Goal: Task Accomplishment & Management: Manage account settings

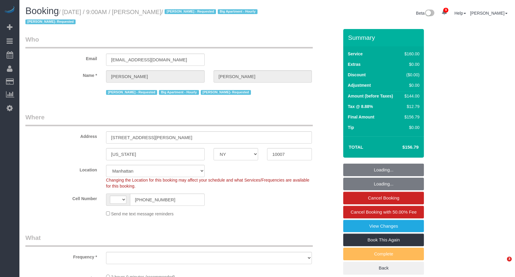
select select "NY"
select select "string:[GEOGRAPHIC_DATA]"
select select "string:stripe-pm_1LQvy54VGloSiKo72JmjeUwQ"
select select "object:715"
select select "number:89"
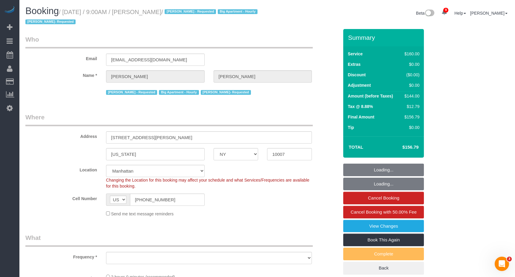
select select "number:90"
select select "number:15"
select select "number:5"
select select "object:950"
select select "spot1"
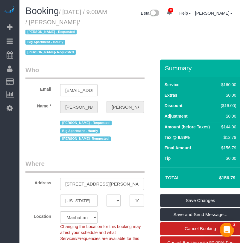
drag, startPoint x: 65, startPoint y: 11, endPoint x: 42, endPoint y: 32, distance: 30.5
click at [42, 32] on small "/ August 15, 2025 / 9:00AM / Michael Chung / Ana Rodriguez - Requested Big Apar…" at bounding box center [66, 32] width 82 height 47
copy small "August 15, 2025 / 9:00AM / Michael Chung"
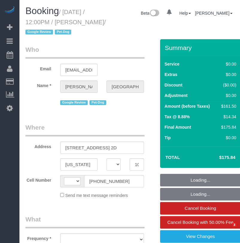
select select "NY"
select select "string:[GEOGRAPHIC_DATA]"
select select "object:709"
click at [96, 23] on h1 "Booking / August 15, 2025 / 12:00PM / Anthony Ferrara / Google Review Pet-Dog" at bounding box center [66, 21] width 82 height 30
select select "2"
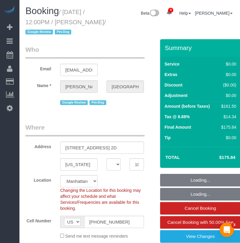
select select "string:stripe-pm_1RiLeT4VGloSiKo7HeIsBs5v"
select select "number:57"
select select "number:75"
select select "number:13"
select select "number:5"
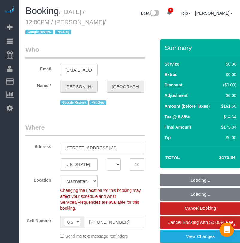
select select "object:1385"
select select "spot1"
select select "2"
click at [68, 15] on small "/ August 15, 2025 / 12:00PM / Anthony Ferrara / Google Review Pet-Dog" at bounding box center [65, 22] width 80 height 27
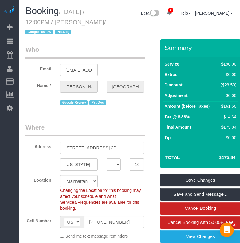
drag, startPoint x: 65, startPoint y: 10, endPoint x: 110, endPoint y: 20, distance: 46.2
click at [110, 20] on div "Booking / August 15, 2025 / 12:00PM / Anthony Ferrara / Google Review Pet-Dog" at bounding box center [66, 22] width 91 height 33
copy small "August 15, 2025 / 12:00PM / Anthony"
click at [75, 10] on small "/ August 15, 2025 / 12:00PM / Anthony Ferrara / Google Review Pet-Dog" at bounding box center [65, 22] width 80 height 27
click at [65, 13] on small "/ August 15, 2025 / 12:00PM / Anthony Ferrara / Google Review Pet-Dog" at bounding box center [65, 22] width 80 height 27
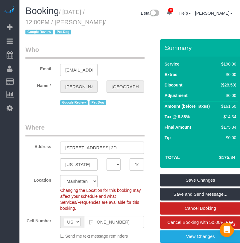
drag, startPoint x: 65, startPoint y: 13, endPoint x: 45, endPoint y: 32, distance: 27.7
click at [45, 32] on small "/ August 15, 2025 / 12:00PM / Anthony Ferrara / Google Review Pet-Dog" at bounding box center [65, 22] width 80 height 27
copy small "August 15, 2025 / 12:00PM / Anthony Ferrara"
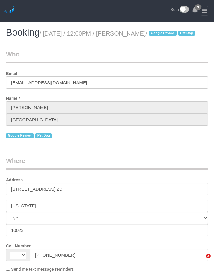
select select "NY"
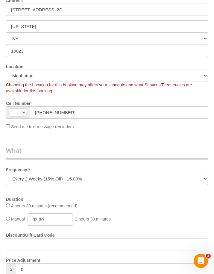
select select "string:[GEOGRAPHIC_DATA]"
select select "string:stripe-pm_1RiLeT4VGloSiKo7HeIsBs5v"
select select "spot1"
select select "number:57"
select select "number:75"
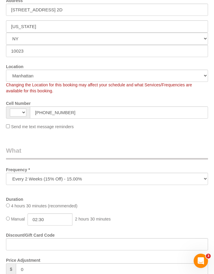
select select "number:13"
select select "number:5"
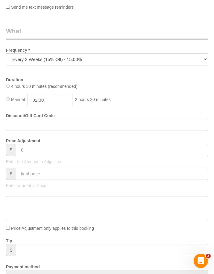
select select "object:868"
select select "2"
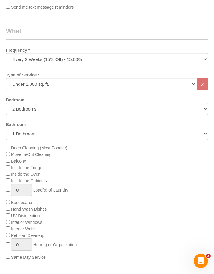
scroll to position [418, 0]
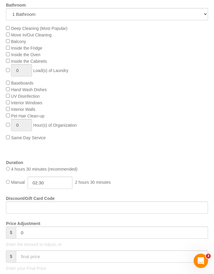
select select "2"
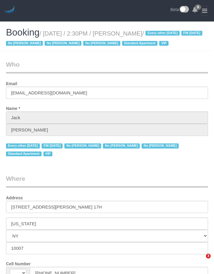
select select "NY"
select select "string:US"
select select "number:56"
select select "number:78"
select select "number:15"
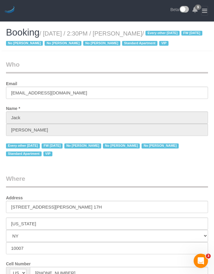
select select "number:6"
select select "object:1007"
select select "string:stripe-pm_1R9Bsk4VGloSiKo7ufTdcySD"
select select "object:1446"
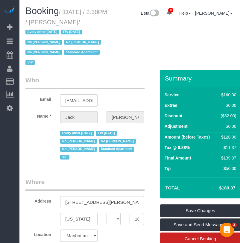
click at [114, 50] on div "Booking / August 15, 2025 / 2:30PM / Jack Baughman / Every other Friday FW 02/0…" at bounding box center [129, 38] width 217 height 64
drag, startPoint x: 71, startPoint y: 22, endPoint x: 54, endPoint y: 32, distance: 19.2
click at [54, 32] on small "/ August 15, 2025 / 2:30PM / Jack Baughman / Every other Friday FW 02/02/2025 N…" at bounding box center [66, 37] width 82 height 57
copy small "Jack Baughman"
click at [127, 52] on div "Booking / August 15, 2025 / 2:30PM / Jack Baughman / Every other Friday FW 02/0…" at bounding box center [129, 38] width 217 height 64
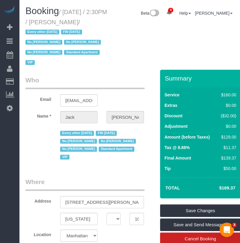
scroll to position [60, 0]
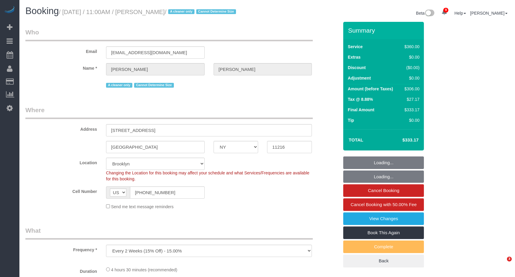
select select "NY"
select select "object:800"
select select "string:stripe-pm_1ROJ8L4VGloSiKo7J4o2l5l0"
select select "270"
select select "spot1"
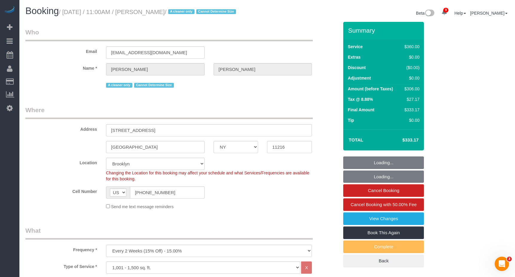
select select "number:89"
select select "number:90"
select select "number:15"
select select "number:5"
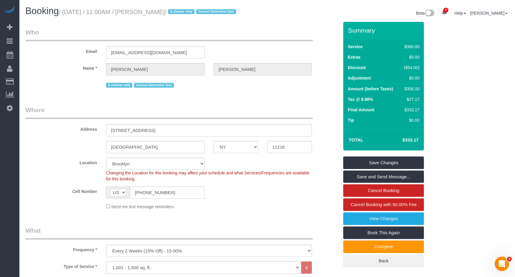
drag, startPoint x: 63, startPoint y: 13, endPoint x: 185, endPoint y: 13, distance: 122.2
click at [185, 13] on small "/ August 15, 2025 / 11:00AM / Isabelle Simone / A cleaner only Cannot Determine…" at bounding box center [148, 12] width 179 height 7
copy small "August 15, 2025 / 11:00AM / Isabelle Simone"
drag, startPoint x: 75, startPoint y: 15, endPoint x: 70, endPoint y: 12, distance: 5.4
click at [75, 15] on h1 "Booking / August 15, 2025 / 11:00AM / Isabelle Simone / A cleaner only Cannot D…" at bounding box center [143, 11] width 237 height 10
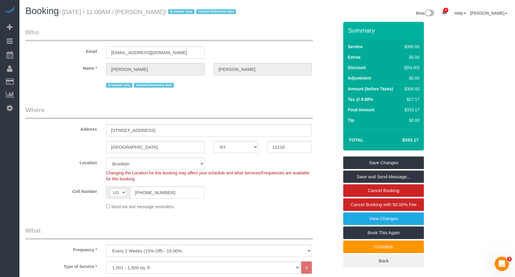
click at [68, 12] on small "/ August 15, 2025 / 11:00AM / Isabelle Simone / A cleaner only Cannot Determine…" at bounding box center [148, 12] width 179 height 7
drag, startPoint x: 96, startPoint y: 12, endPoint x: 181, endPoint y: 15, distance: 85.2
click at [182, 14] on small "/ August 15, 2025 / 11:00AM / Isabelle Simone / A cleaner only Cannot Determine…" at bounding box center [148, 12] width 179 height 7
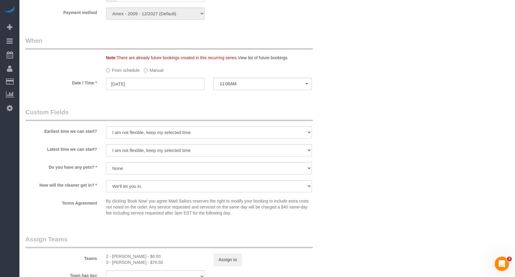
scroll to position [538, 0]
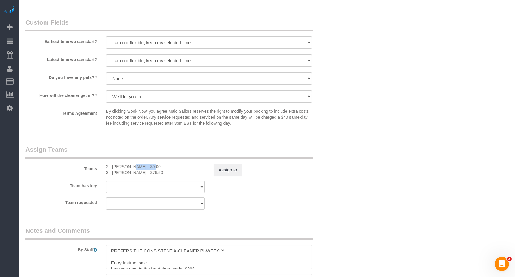
drag, startPoint x: 135, startPoint y: 166, endPoint x: 156, endPoint y: 168, distance: 20.7
click at [113, 167] on div "2 - Mackenzy Delva - $0.00" at bounding box center [155, 166] width 99 height 6
copy div "Mackenzy D"
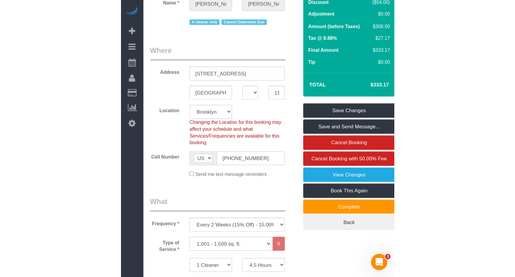
scroll to position [0, 0]
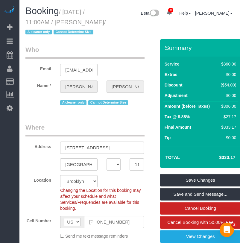
drag, startPoint x: 84, startPoint y: 21, endPoint x: 47, endPoint y: 33, distance: 39.7
click at [47, 33] on small "/ August 15, 2025 / 11:00AM / Isabelle Simone / A cleaner only Cannot Determine…" at bounding box center [65, 22] width 80 height 27
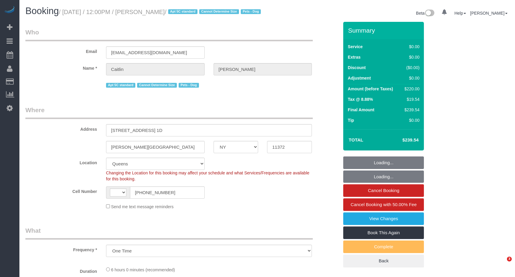
select select "NY"
select select "number:57"
select select "number:72"
select select "number:15"
select select "number:5"
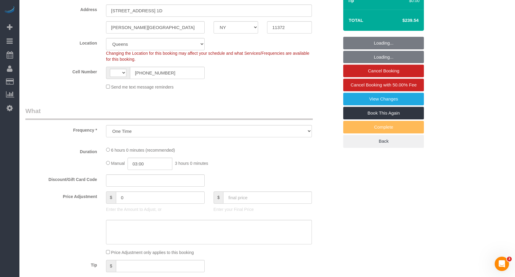
select select "object:617"
select select "string:US"
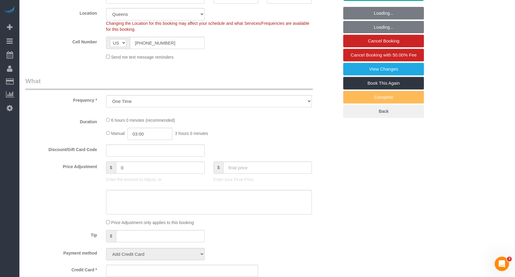
select select "2"
select select "spot1"
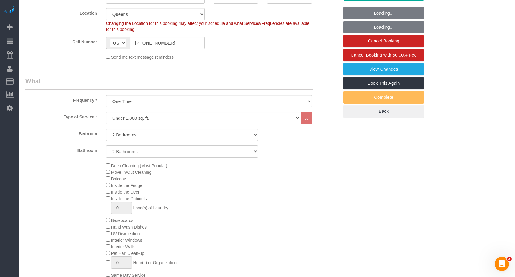
select select "string:stripe-pm_1Rvr2x4VGloSiKo7jPFmdX5c"
select select "2"
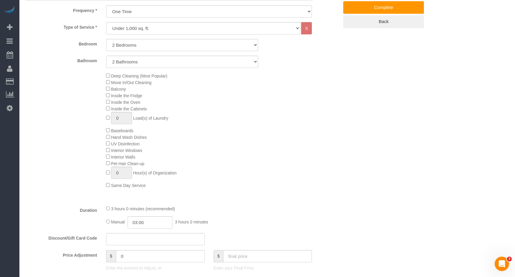
scroll to position [299, 0]
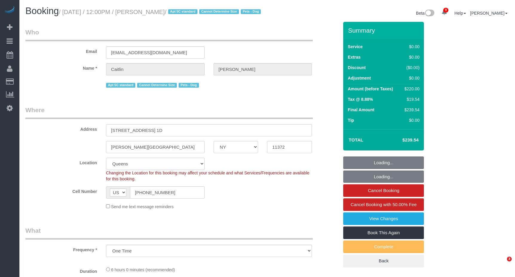
select select "NY"
select select "number:57"
select select "number:72"
select select "number:15"
select select "number:5"
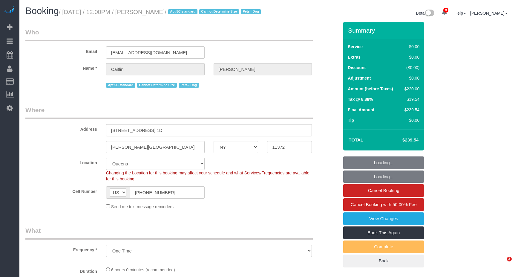
select select "object:1003"
select select "string:stripe-pm_1Rvr2x4VGloSiKo7jPFmdX5c"
select select "2"
select select "spot1"
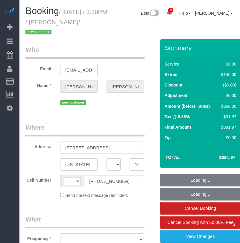
select select "NY"
select select "number:60"
select select "number:90"
select select "number:15"
select select "number:5"
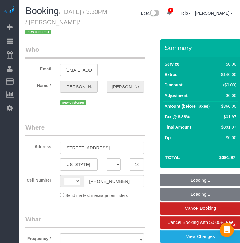
select select "string:[GEOGRAPHIC_DATA]"
select select "object:955"
select select "string:stripe-pm_1Rw2ma4VGloSiKo7a9v8GCJH"
select select "3"
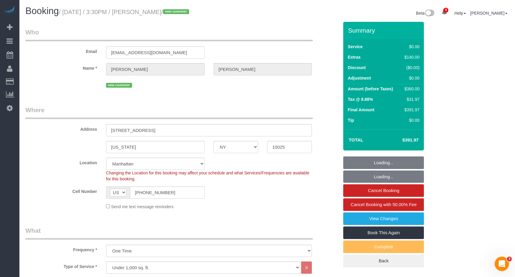
select select "3"
select select "object:1427"
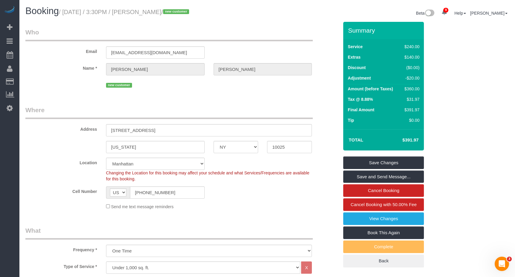
drag, startPoint x: 140, startPoint y: 12, endPoint x: 185, endPoint y: 14, distance: 44.8
click at [188, 13] on small "/ [DATE] / 3:30PM / [PERSON_NAME] / new customer" at bounding box center [125, 12] width 132 height 7
copy small "[PERSON_NAME]"
click at [88, 13] on small "/ [DATE] / 3:30PM / [PERSON_NAME] / new customer" at bounding box center [125, 12] width 132 height 7
drag, startPoint x: 65, startPoint y: 11, endPoint x: 188, endPoint y: 12, distance: 123.1
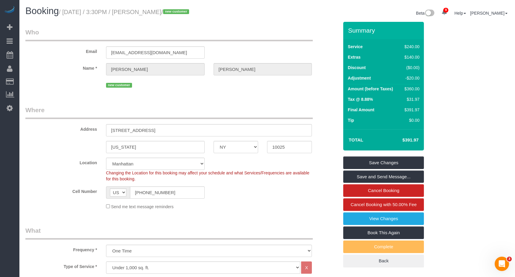
click at [188, 12] on small "/ [DATE] / 3:30PM / [PERSON_NAME] / new customer" at bounding box center [125, 12] width 132 height 7
copy small "[DATE] / 3:30PM / [PERSON_NAME]"
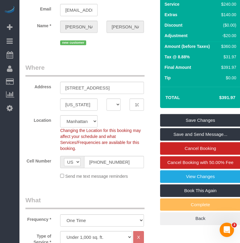
scroll to position [90, 0]
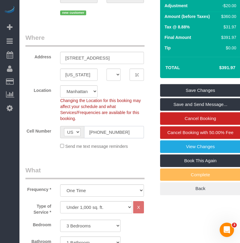
click at [95, 133] on input "[PHONE_NUMBER]" at bounding box center [114, 132] width 60 height 12
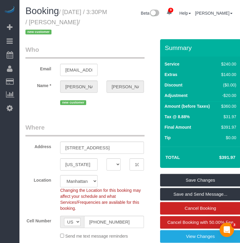
drag, startPoint x: 73, startPoint y: 21, endPoint x: 69, endPoint y: 24, distance: 5.1
click at [69, 24] on small "/ [DATE] / 3:30PM / [PERSON_NAME] / new customer" at bounding box center [66, 22] width 82 height 27
click at [70, 22] on small "/ [DATE] / 3:30PM / [PERSON_NAME] / new customer" at bounding box center [66, 22] width 82 height 27
drag, startPoint x: 70, startPoint y: 22, endPoint x: 55, endPoint y: 33, distance: 18.8
click at [56, 33] on small "/ [DATE] / 3:30PM / [PERSON_NAME] / new customer" at bounding box center [66, 22] width 82 height 27
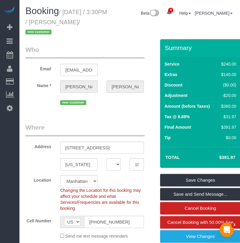
copy small "[PERSON_NAME]"
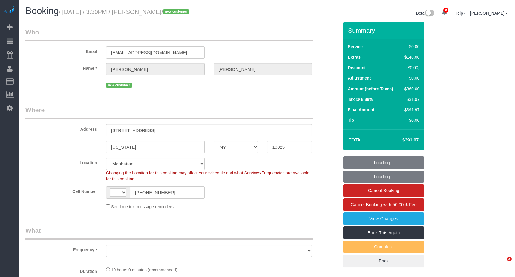
select select "NY"
select select "number:60"
select select "number:90"
select select "number:15"
select select "number:5"
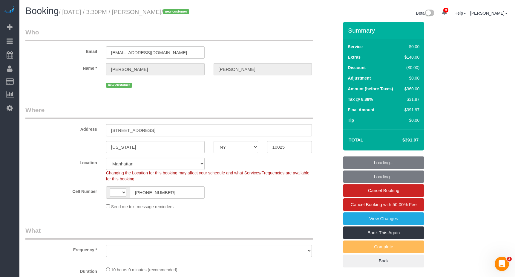
select select "string:[GEOGRAPHIC_DATA]"
select select "string:stripe-pm_1Rw2ma4VGloSiKo7a9v8GCJH"
select select "object:1391"
select select "3"
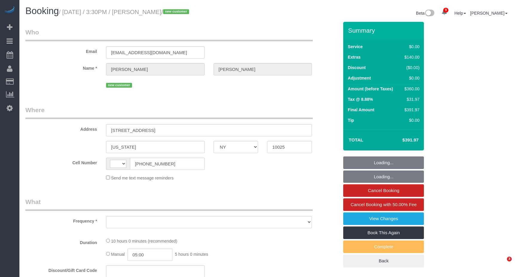
select select "NY"
select select "string:stripe-pm_1Rw2ma4VGloSiKo7a9v8GCJH"
select select "3"
select select "number:60"
select select "number:90"
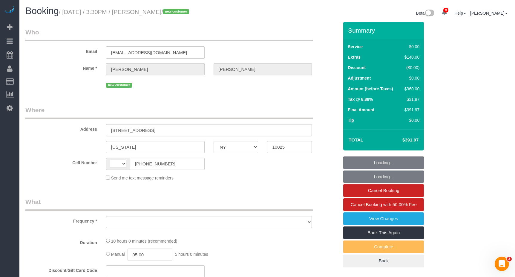
select select "number:15"
select select "number:5"
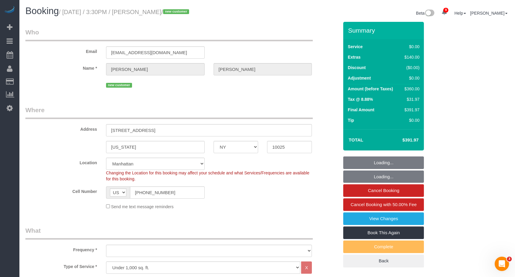
select select "string:[GEOGRAPHIC_DATA]"
select select "object:955"
select select "3"
select select "object:1427"
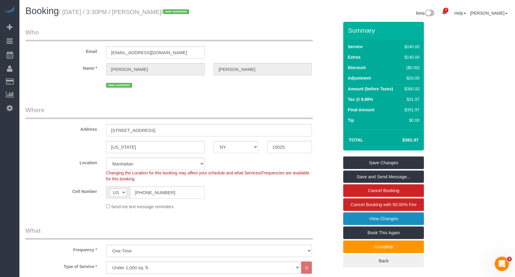
click at [382, 219] on link "View Changes" at bounding box center [383, 218] width 81 height 13
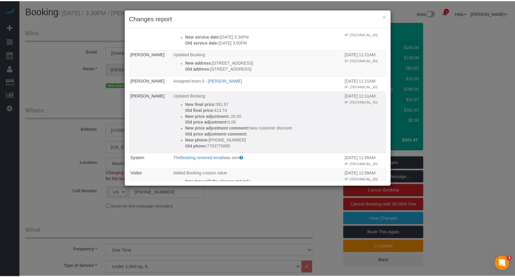
scroll to position [149, 0]
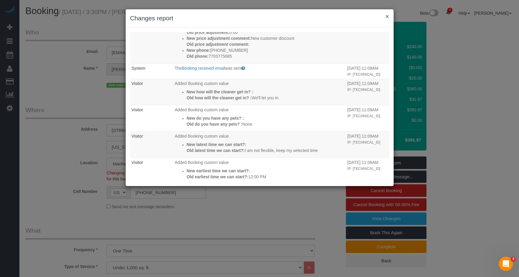
click at [387, 17] on button "×" at bounding box center [388, 16] width 4 height 6
